Goal: Navigation & Orientation: Find specific page/section

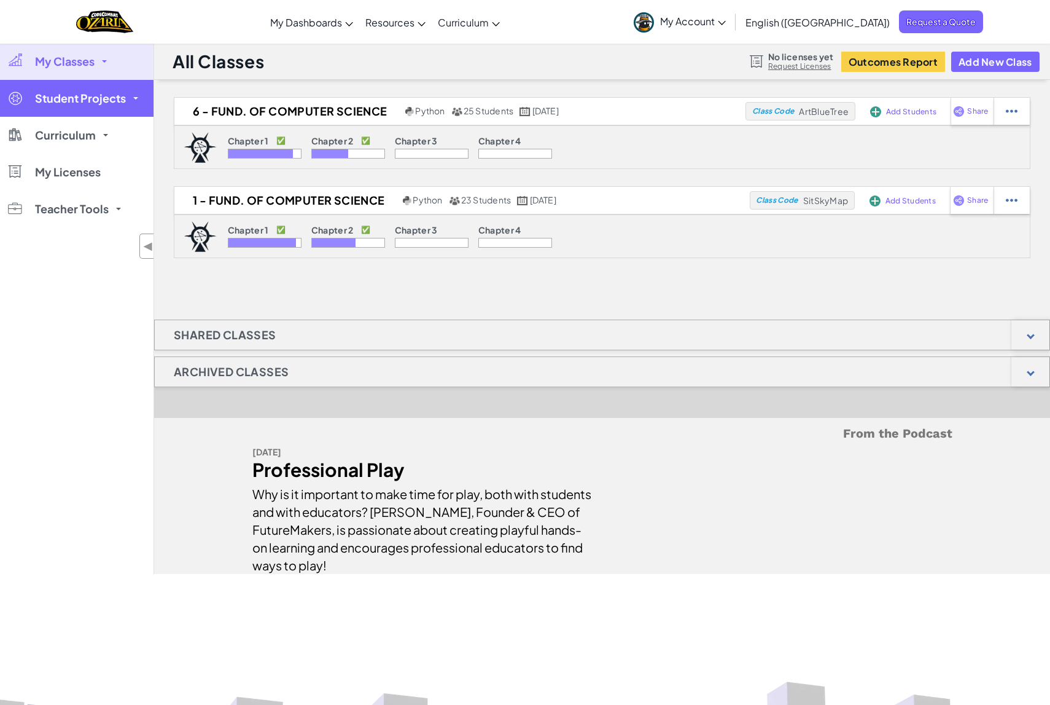
scroll to position [6, 0]
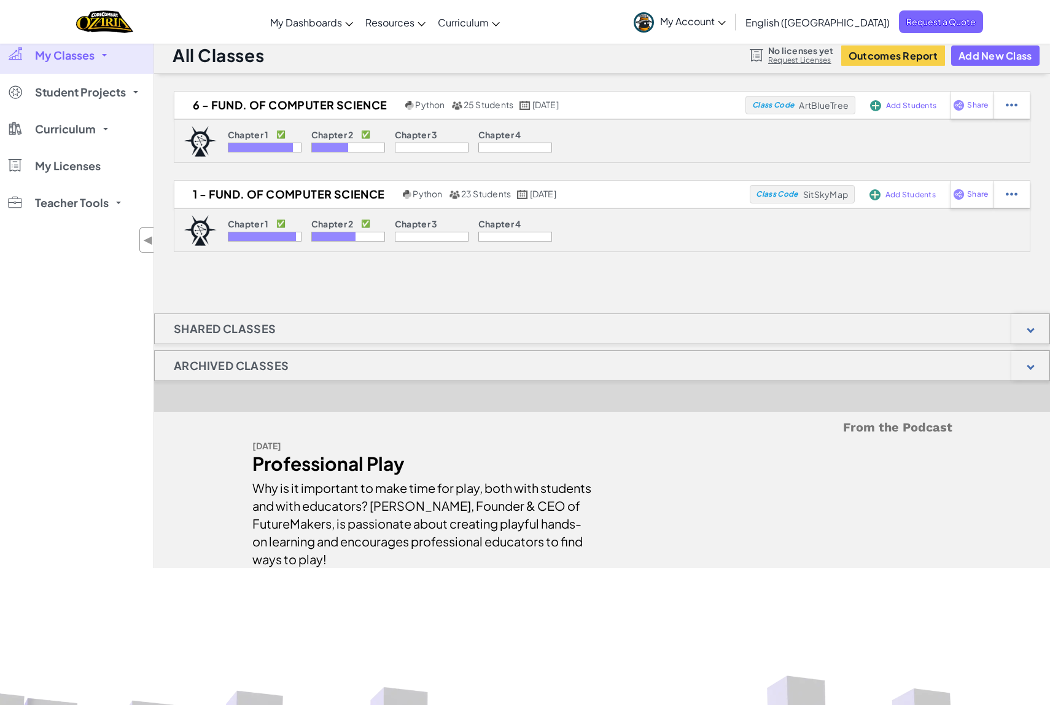
click at [104, 58] on link "My Classes" at bounding box center [77, 55] width 154 height 37
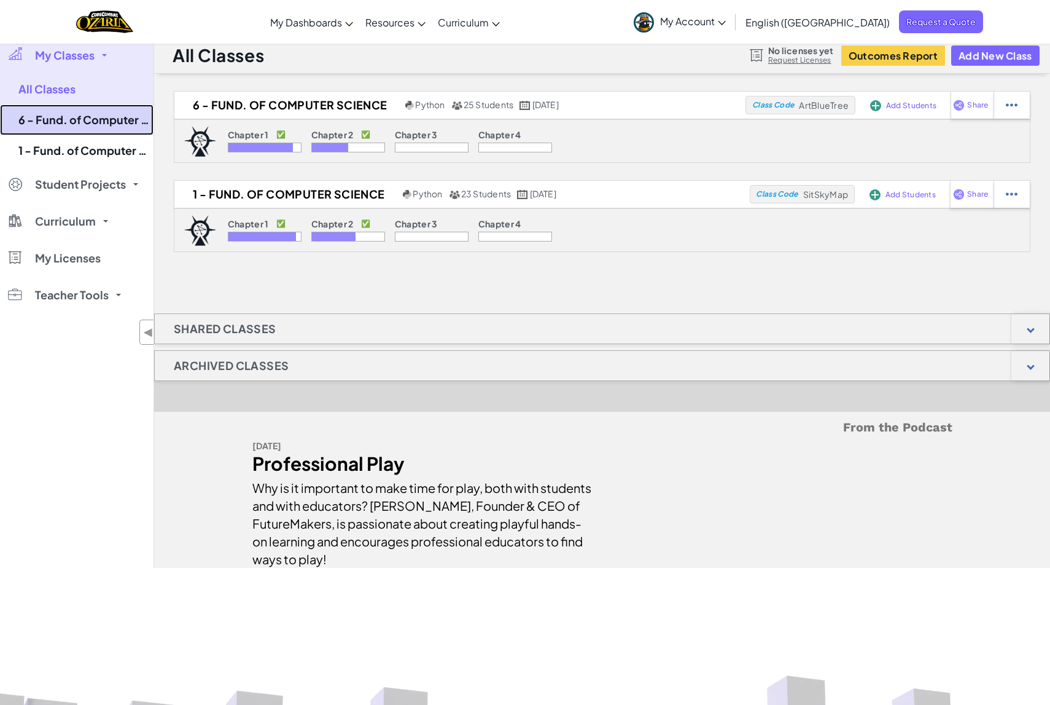
click at [73, 120] on link "6 - Fund. of Computer Science" at bounding box center [77, 119] width 154 height 31
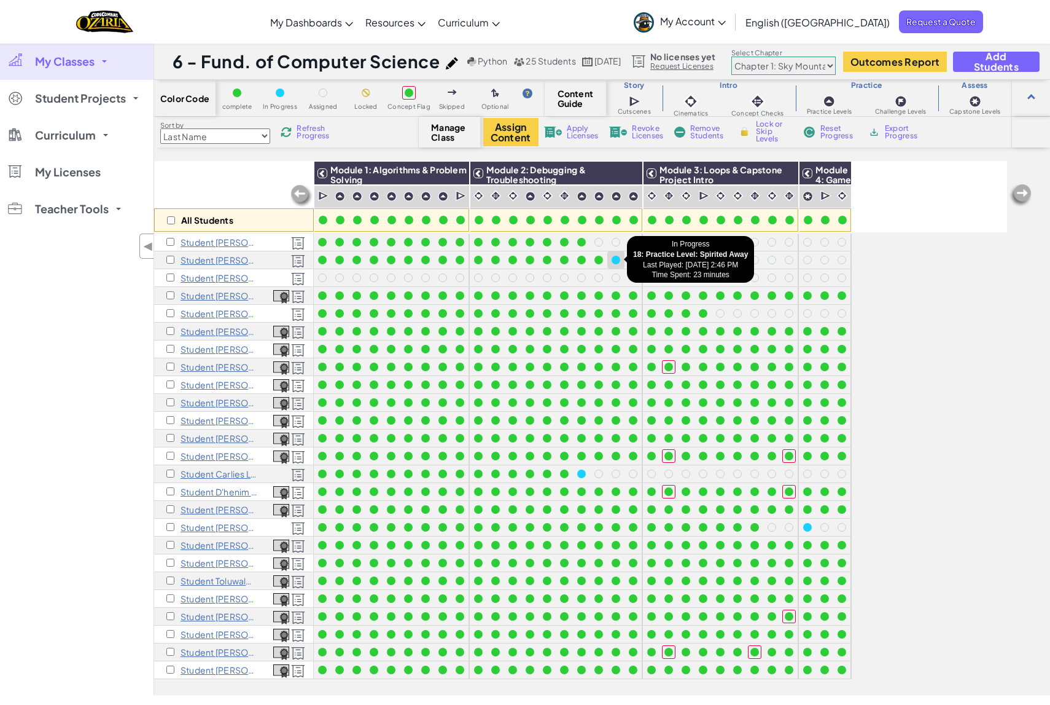
click at [614, 256] on div at bounding box center [616, 260] width 9 height 9
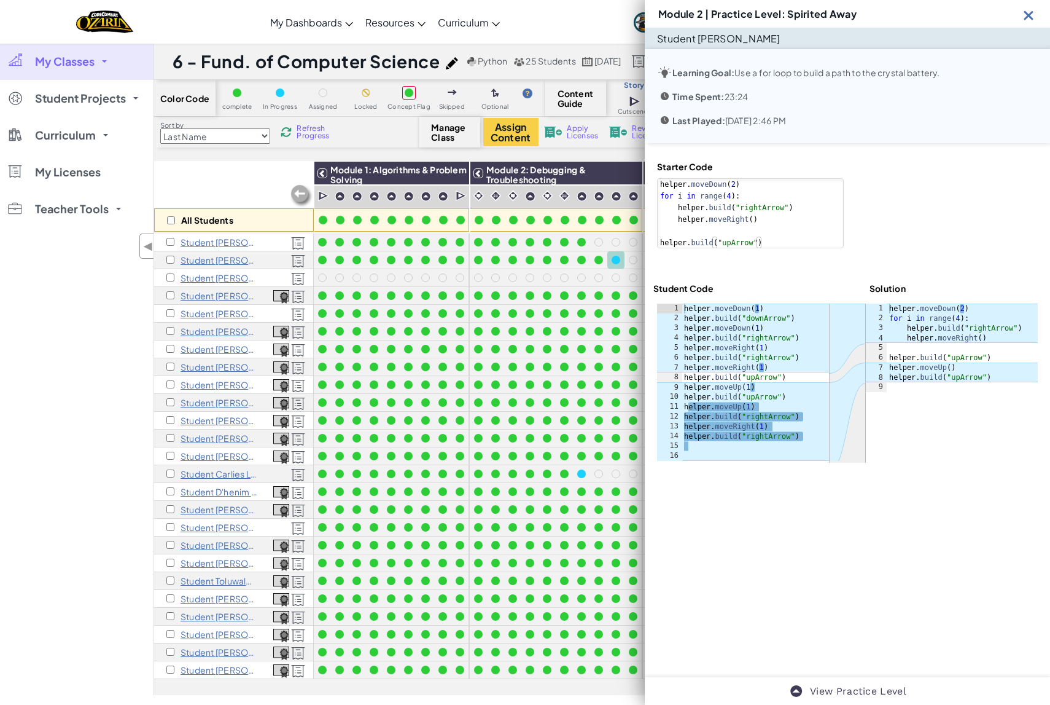
click at [1026, 19] on img at bounding box center [1028, 14] width 15 height 15
